Goal: Information Seeking & Learning: Learn about a topic

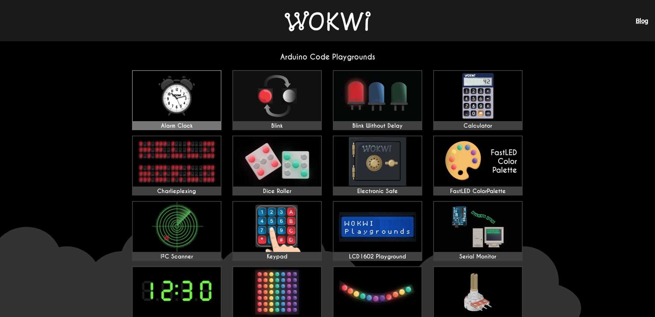
click at [171, 106] on img at bounding box center [177, 96] width 88 height 50
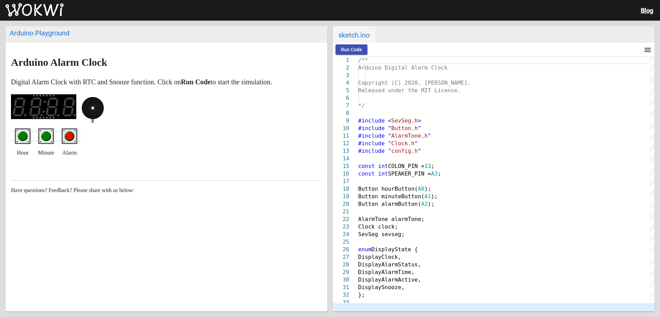
click at [72, 139] on circle "red pushbutton" at bounding box center [70, 136] width 8 height 8
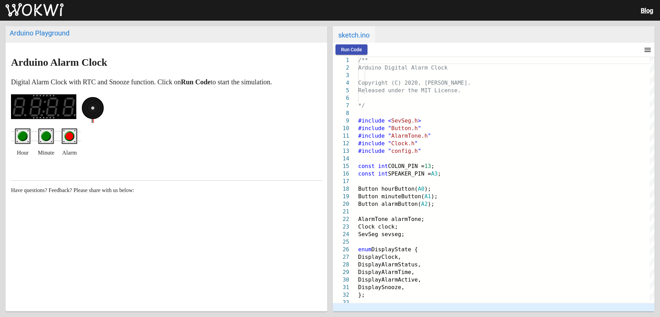
click at [72, 139] on circle "red pushbutton" at bounding box center [70, 136] width 8 height 8
click at [47, 138] on circle "green pushbutton" at bounding box center [46, 136] width 8 height 8
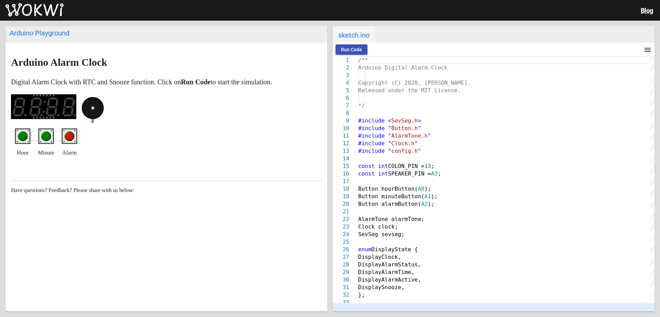
click at [95, 107] on ellipse at bounding box center [92, 107] width 21 height 21
click at [354, 46] on button "Run Code" at bounding box center [352, 49] width 32 height 10
click at [21, 134] on circle "green pushbutton" at bounding box center [23, 136] width 8 height 8
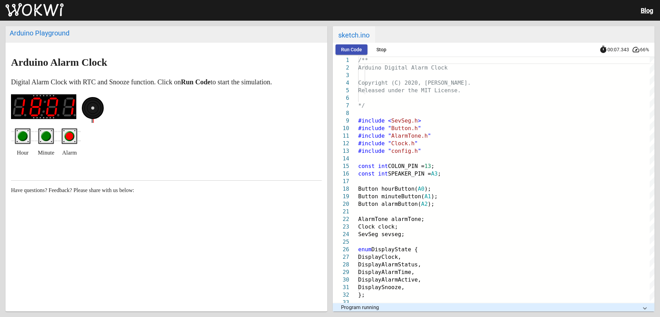
click at [21, 134] on circle "green pushbutton" at bounding box center [23, 136] width 8 height 8
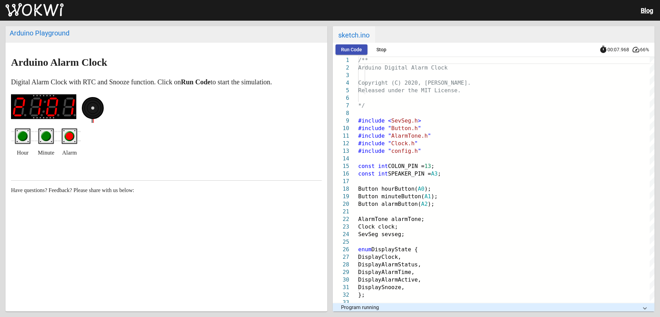
click at [21, 134] on circle "green pushbutton" at bounding box center [23, 136] width 8 height 8
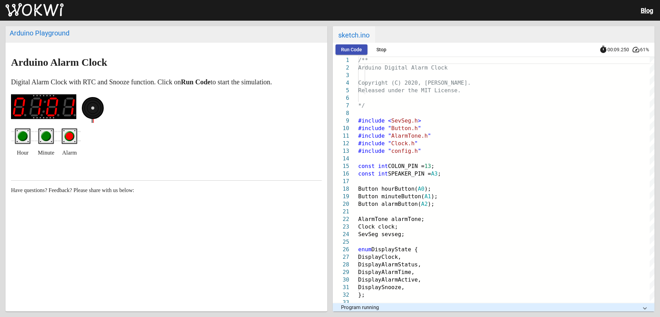
click at [21, 134] on circle "green pushbutton" at bounding box center [23, 136] width 8 height 8
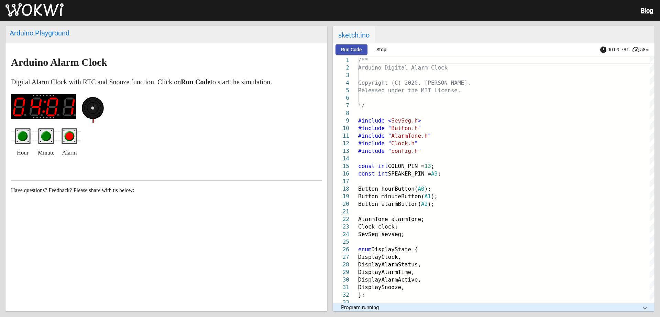
click at [21, 134] on circle "green pushbutton" at bounding box center [23, 136] width 8 height 8
click at [19, 135] on circle "green pushbutton" at bounding box center [23, 136] width 10 height 10
click at [50, 139] on circle "green pushbutton" at bounding box center [46, 136] width 10 height 10
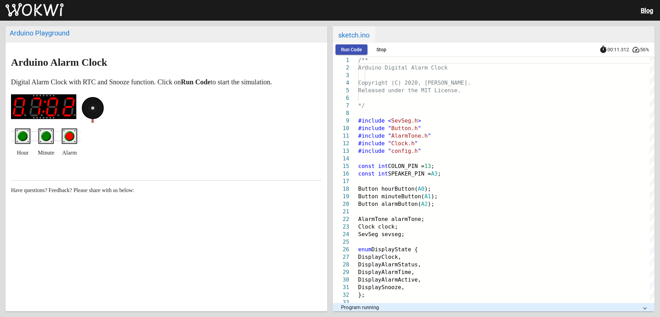
click at [50, 139] on circle "green pushbutton" at bounding box center [46, 136] width 10 height 10
click at [69, 136] on circle "red pushbutton" at bounding box center [70, 136] width 8 height 8
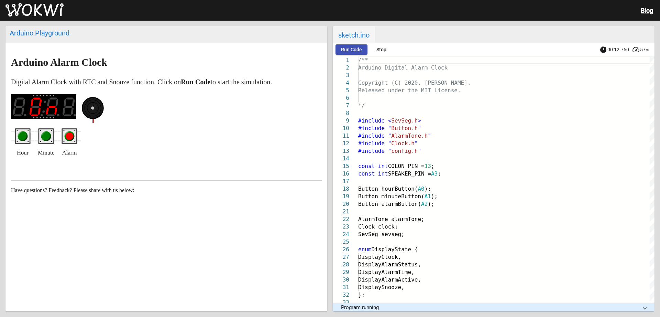
click at [69, 136] on circle "red pushbutton" at bounding box center [70, 136] width 8 height 8
